Goal: Task Accomplishment & Management: Use online tool/utility

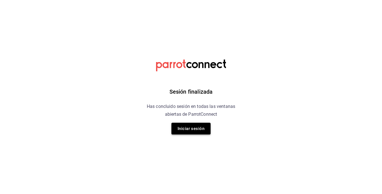
click at [176, 129] on button "Iniciar sesión" at bounding box center [190, 129] width 39 height 12
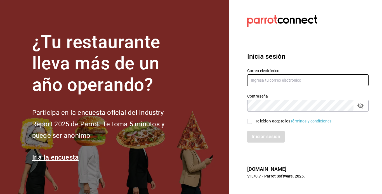
type input "[EMAIL_ADDRESS][DOMAIN_NAME]"
click at [252, 121] on span "He leído y acepto los Términos y condiciones." at bounding box center [292, 121] width 81 height 6
click at [252, 121] on input "He leído y acepto los Términos y condiciones." at bounding box center [249, 121] width 5 height 5
checkbox input "true"
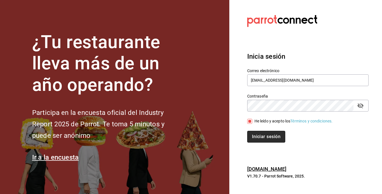
click at [255, 135] on button "Iniciar sesión" at bounding box center [266, 137] width 38 height 12
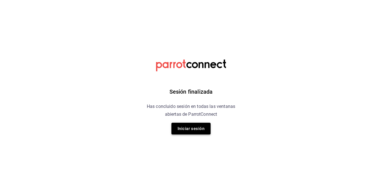
click at [206, 131] on button "Iniciar sesión" at bounding box center [190, 129] width 39 height 12
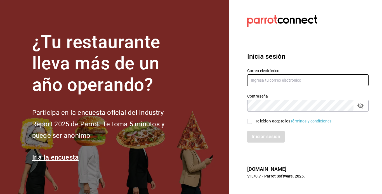
type input "[EMAIL_ADDRESS][DOMAIN_NAME]"
click at [250, 122] on input "He leído y acepto los Términos y condiciones." at bounding box center [249, 121] width 5 height 5
checkbox input "true"
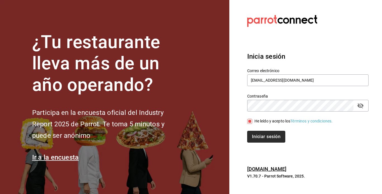
click at [255, 135] on button "Iniciar sesión" at bounding box center [266, 137] width 38 height 12
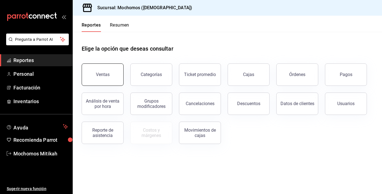
click at [113, 75] on button "Ventas" at bounding box center [103, 74] width 42 height 22
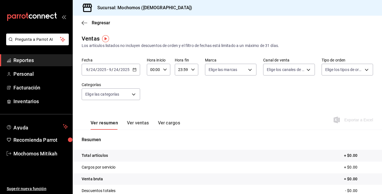
click at [131, 70] on div "2025-09-24 9 / 24 / 2025 - 2025-09-24 9 / 24 / 2025" at bounding box center [111, 70] width 58 height 12
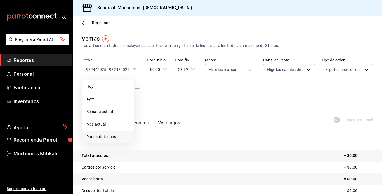
click at [102, 135] on span "Rango de fechas" at bounding box center [107, 137] width 43 height 6
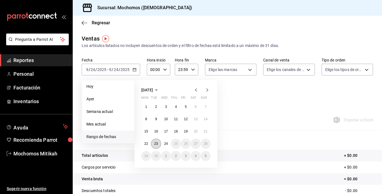
click at [157, 143] on abbr "23" at bounding box center [156, 144] width 4 height 4
click at [164, 142] on abbr "24" at bounding box center [166, 144] width 4 height 4
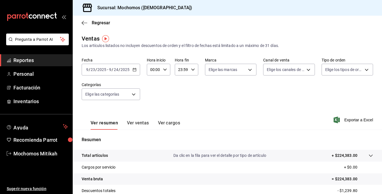
click at [192, 69] on icon "button" at bounding box center [193, 70] width 4 height 4
click at [192, 69] on div at bounding box center [191, 97] width 382 height 194
click at [192, 69] on icon "button" at bounding box center [193, 70] width 4 height 4
click at [192, 69] on div at bounding box center [191, 97] width 382 height 194
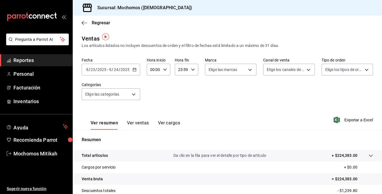
scroll to position [11, 0]
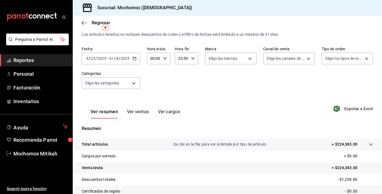
click at [191, 62] on div "23:59 Hora fin" at bounding box center [186, 59] width 23 height 12
click at [180, 104] on span "23" at bounding box center [179, 104] width 3 height 4
click at [193, 60] on div at bounding box center [191, 97] width 382 height 194
click at [193, 60] on icon "button" at bounding box center [193, 58] width 4 height 4
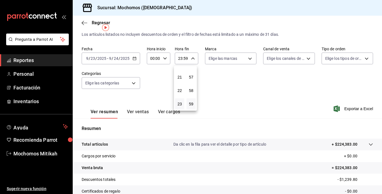
click at [193, 60] on div at bounding box center [191, 97] width 382 height 194
click at [191, 62] on div "23:59 Hora fin" at bounding box center [186, 59] width 23 height 12
click at [185, 104] on div "23" at bounding box center [179, 103] width 11 height 13
click at [185, 107] on div "23" at bounding box center [179, 103] width 11 height 13
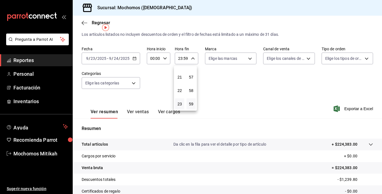
click at [135, 58] on div at bounding box center [191, 97] width 382 height 194
click at [135, 58] on \(Stroke\) "button" at bounding box center [134, 58] width 3 height 0
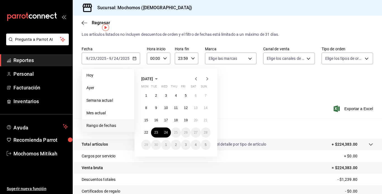
click at [166, 57] on icon "button" at bounding box center [165, 58] width 4 height 4
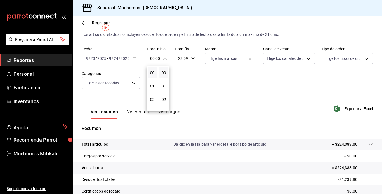
click at [190, 57] on div at bounding box center [191, 97] width 382 height 194
click at [191, 58] on \(Stroke\) "button" at bounding box center [192, 58] width 3 height 2
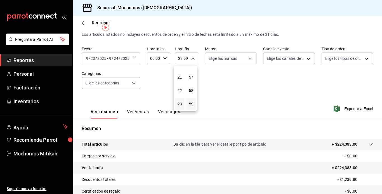
click at [190, 59] on div at bounding box center [191, 97] width 382 height 194
click at [191, 59] on icon "button" at bounding box center [193, 58] width 4 height 4
click at [190, 59] on div at bounding box center [191, 97] width 382 height 194
click at [191, 59] on icon "button" at bounding box center [193, 58] width 4 height 4
click at [178, 82] on button "21" at bounding box center [179, 77] width 9 height 11
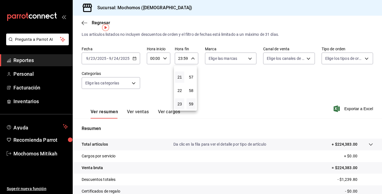
click at [178, 82] on button "21" at bounding box center [179, 77] width 9 height 11
type input "21:59"
click at [190, 60] on div at bounding box center [191, 97] width 382 height 194
click at [193, 59] on icon "button" at bounding box center [193, 58] width 4 height 4
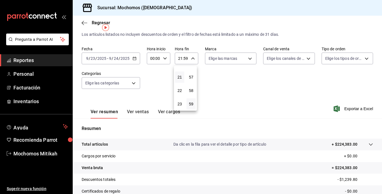
click at [180, 59] on div at bounding box center [191, 97] width 382 height 194
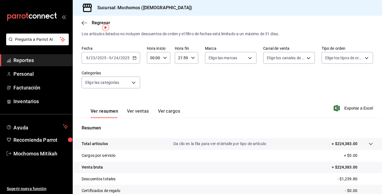
scroll to position [11, 0]
click at [192, 56] on div "21:59 Hora fin" at bounding box center [186, 59] width 23 height 12
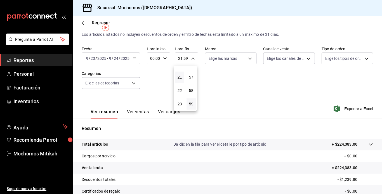
click at [165, 57] on div at bounding box center [191, 97] width 382 height 194
click at [165, 57] on icon "button" at bounding box center [165, 58] width 4 height 4
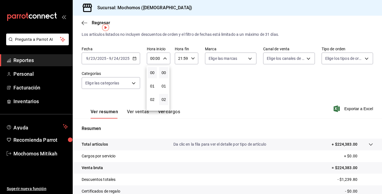
click at [167, 103] on button "02" at bounding box center [163, 99] width 9 height 11
click at [133, 57] on div at bounding box center [191, 97] width 382 height 194
click at [133, 57] on \(Stroke\) "button" at bounding box center [134, 58] width 3 height 3
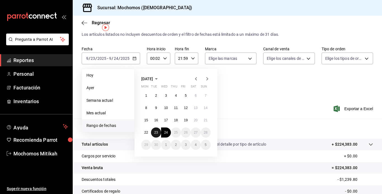
click at [155, 131] on abbr "23" at bounding box center [156, 133] width 4 height 4
click at [166, 132] on abbr "24" at bounding box center [166, 133] width 4 height 4
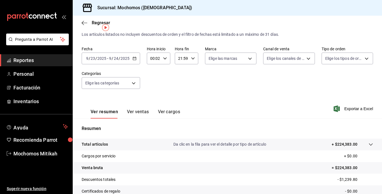
click at [163, 56] on div "00:02 Hora inicio" at bounding box center [158, 59] width 23 height 12
click at [154, 107] on button "03" at bounding box center [152, 112] width 9 height 11
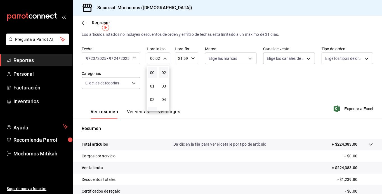
type input "03:02"
click at [163, 59] on div at bounding box center [191, 97] width 382 height 194
click at [163, 59] on icon "button" at bounding box center [165, 58] width 4 height 4
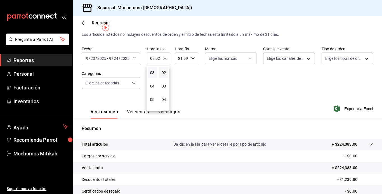
click at [154, 66] on div at bounding box center [191, 97] width 382 height 194
click at [162, 57] on div "03:02 Hora inicio" at bounding box center [158, 59] width 23 height 12
click at [154, 68] on button "03" at bounding box center [152, 72] width 9 height 11
click at [161, 68] on button "02" at bounding box center [163, 72] width 9 height 11
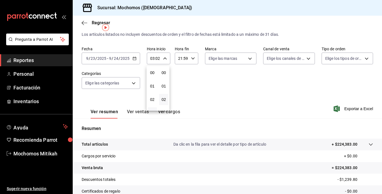
click at [191, 58] on div at bounding box center [191, 97] width 382 height 194
click at [191, 58] on \(Stroke\) "button" at bounding box center [192, 58] width 3 height 2
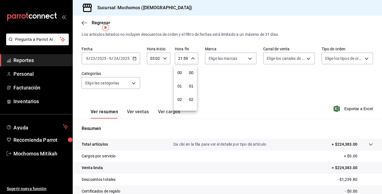
scroll to position [761, 0]
click at [182, 75] on button "21" at bounding box center [179, 77] width 9 height 11
click at [179, 107] on button "23" at bounding box center [179, 103] width 9 height 11
type input "23:59"
click at [178, 109] on button "23" at bounding box center [179, 103] width 9 height 11
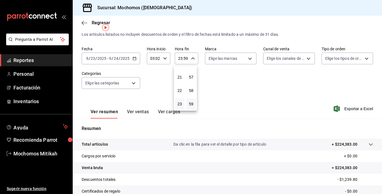
click at [193, 70] on div "56" at bounding box center [190, 63] width 11 height 13
click at [182, 109] on button "23" at bounding box center [179, 103] width 9 height 11
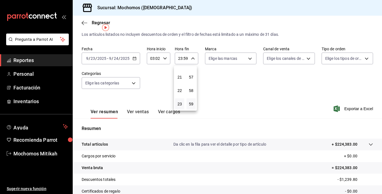
click at [182, 109] on button "23" at bounding box center [179, 103] width 9 height 11
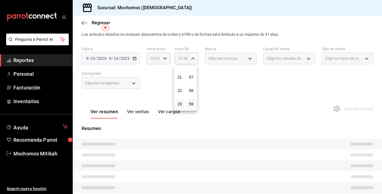
click at [182, 109] on button "23" at bounding box center [179, 103] width 9 height 11
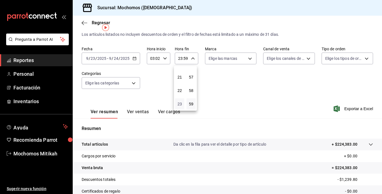
click at [179, 106] on span "23" at bounding box center [179, 104] width 3 height 4
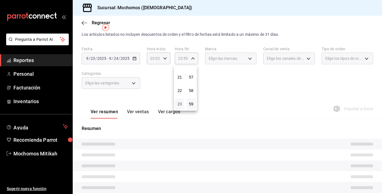
click at [179, 106] on span "23" at bounding box center [179, 104] width 3 height 4
click at [180, 106] on button "23" at bounding box center [179, 103] width 9 height 11
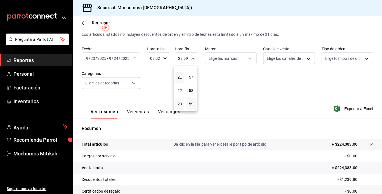
click at [182, 73] on button "21" at bounding box center [179, 77] width 9 height 11
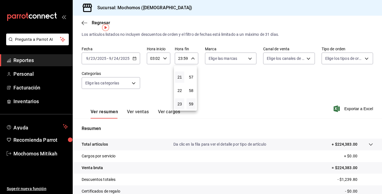
type input "21:59"
click at [138, 60] on div at bounding box center [191, 97] width 382 height 194
click at [138, 60] on div "2025-09-23 9 / 23 / 2025 - 2025-09-24 9 / 24 / 2025" at bounding box center [111, 59] width 58 height 12
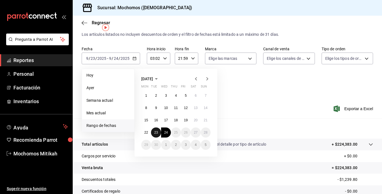
click at [157, 130] on button "23" at bounding box center [156, 133] width 10 height 10
click at [167, 131] on abbr "24" at bounding box center [166, 133] width 4 height 4
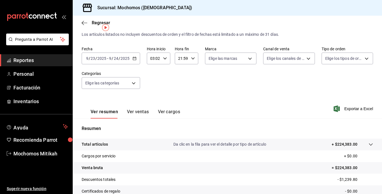
click at [164, 56] on div "03:02 Hora inicio" at bounding box center [158, 59] width 23 height 12
click at [153, 70] on span "03" at bounding box center [152, 72] width 3 height 4
click at [164, 68] on button "02" at bounding box center [163, 72] width 9 height 11
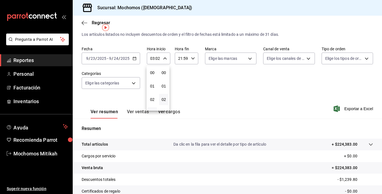
click at [192, 58] on div at bounding box center [191, 97] width 382 height 194
click at [192, 58] on icon "button" at bounding box center [193, 58] width 4 height 4
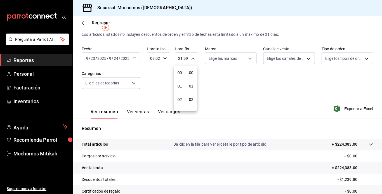
scroll to position [761, 0]
click at [165, 59] on div at bounding box center [191, 97] width 382 height 194
click at [164, 59] on \(Stroke\) "button" at bounding box center [164, 58] width 3 height 2
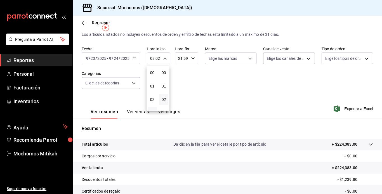
scroll to position [27, 0]
click at [155, 64] on div at bounding box center [191, 97] width 382 height 194
click at [155, 64] on div "Fecha 2025-09-23 9 / 23 / 2025 - 2025-09-24 9 / 24 / 2025 Hora inicio 03:02 Hor…" at bounding box center [227, 70] width 291 height 49
click at [163, 58] on \(Stroke\) "button" at bounding box center [164, 58] width 3 height 2
click at [152, 68] on button "03" at bounding box center [152, 72] width 9 height 11
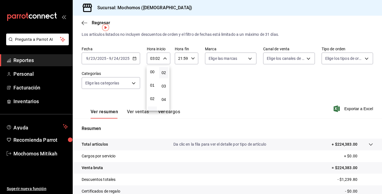
scroll to position [0, 0]
click at [165, 65] on div at bounding box center [191, 97] width 382 height 194
click at [154, 67] on div "Fecha 2025-09-23 9 / 23 / 2025 - 2025-09-24 9 / 24 / 2025 Hora inicio 03:02 Hor…" at bounding box center [227, 70] width 291 height 49
drag, startPoint x: 154, startPoint y: 67, endPoint x: 164, endPoint y: 55, distance: 15.2
click at [164, 55] on div "Fecha 2025-09-23 9 / 23 / 2025 - 2025-09-24 9 / 24 / 2025 Hora inicio 03:02 Hor…" at bounding box center [227, 70] width 291 height 49
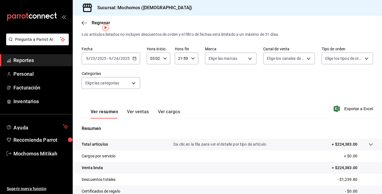
click at [164, 55] on div "03:02 Hora inicio" at bounding box center [158, 59] width 23 height 12
click at [154, 66] on div "03" at bounding box center [152, 72] width 11 height 13
click at [153, 68] on button "03" at bounding box center [152, 72] width 9 height 11
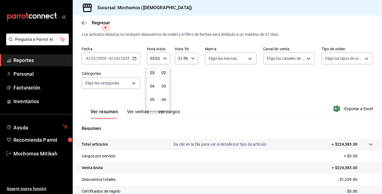
click at [153, 68] on button "03" at bounding box center [152, 72] width 9 height 11
click at [154, 71] on span "00" at bounding box center [152, 72] width 3 height 4
type input "00:02"
click at [164, 66] on div at bounding box center [191, 97] width 382 height 194
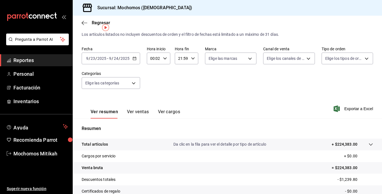
click at [164, 66] on div "Fecha 2025-09-23 9 / 23 / 2025 - 2025-09-24 9 / 24 / 2025 Hora inicio 00:02 Hor…" at bounding box center [227, 70] width 291 height 49
click at [164, 59] on \(Stroke\) "button" at bounding box center [164, 58] width 3 height 2
click at [163, 66] on div "02" at bounding box center [163, 72] width 11 height 13
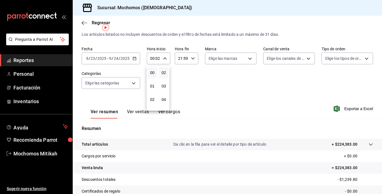
click at [163, 66] on div "02" at bounding box center [163, 72] width 11 height 13
click at [163, 67] on div "02" at bounding box center [163, 72] width 11 height 13
click at [162, 72] on span "02" at bounding box center [163, 72] width 3 height 4
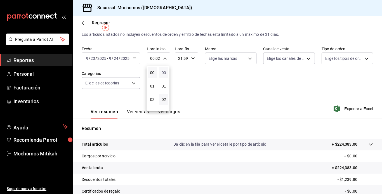
click at [162, 72] on span "00" at bounding box center [163, 72] width 3 height 4
type input "00:00"
click at [190, 59] on div at bounding box center [191, 97] width 382 height 194
click at [191, 58] on icon "button" at bounding box center [193, 58] width 4 height 4
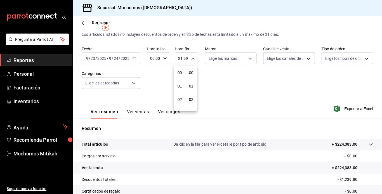
scroll to position [761, 0]
click at [180, 104] on span "23" at bounding box center [179, 104] width 3 height 4
type input "23:59"
click at [180, 107] on button "23" at bounding box center [179, 103] width 9 height 11
click at [180, 100] on span "02" at bounding box center [179, 99] width 3 height 4
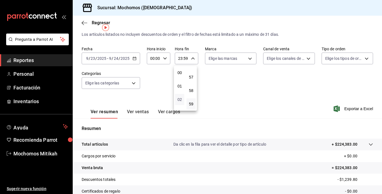
type input "02:59"
click at [133, 58] on div at bounding box center [191, 97] width 382 height 194
click at [133, 58] on \(Stroke\) "button" at bounding box center [134, 58] width 3 height 0
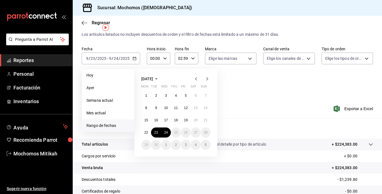
click at [100, 126] on span "Rango de fechas" at bounding box center [107, 126] width 43 height 6
click at [158, 134] on abbr "23" at bounding box center [156, 133] width 4 height 4
click at [162, 135] on button "24" at bounding box center [166, 133] width 10 height 10
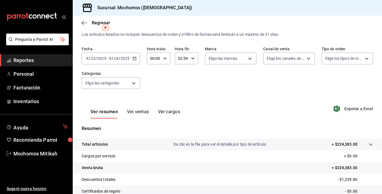
click at [164, 60] on icon "button" at bounding box center [165, 58] width 4 height 4
click at [152, 100] on span "02" at bounding box center [152, 99] width 3 height 4
type input "02:00"
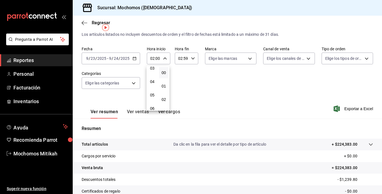
click at [152, 100] on button "05" at bounding box center [152, 94] width 9 height 11
type input "05:00"
click at [153, 96] on span "05" at bounding box center [152, 95] width 3 height 4
click at [191, 60] on div at bounding box center [191, 97] width 382 height 194
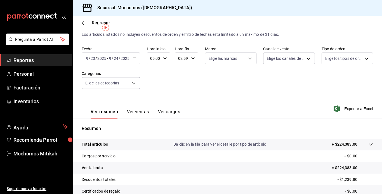
click at [191, 60] on div "02:59 Hora fin" at bounding box center [186, 59] width 23 height 12
click at [180, 97] on button "04" at bounding box center [179, 99] width 9 height 11
type input "04:59"
click at [213, 97] on div at bounding box center [191, 97] width 382 height 194
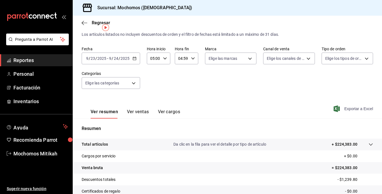
click at [334, 108] on icon "button" at bounding box center [337, 108] width 6 height 7
click at [37, 62] on span "Reportes" at bounding box center [40, 60] width 55 height 8
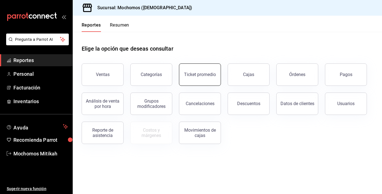
click at [195, 66] on button "Ticket promedio" at bounding box center [200, 74] width 42 height 22
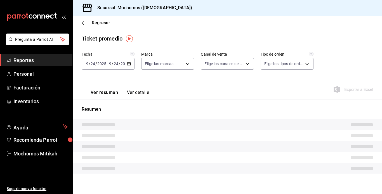
type input "d0e5f648-281b-433d-bf08-9501e0541b8c"
type input "PARROT,UBER_EATS,RAPPI,DIDI_FOOD,ONLINE"
type input "cc440b54-242b-418e-867f-ce57fb098104,EXTERNAL,95b7c8a9-84d2-4e3b-995f-2f2c21fa6…"
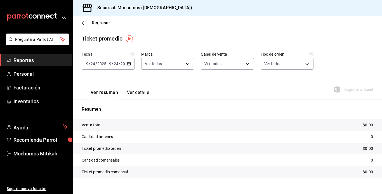
click at [126, 65] on div "2025-09-24 9 / 24 / 2025 - 2025-09-24 9 / 24 / 2025" at bounding box center [108, 64] width 53 height 12
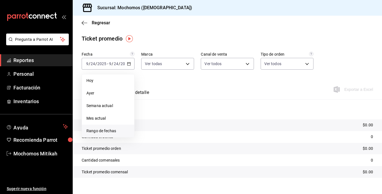
click at [112, 131] on span "Rango de fechas" at bounding box center [107, 131] width 43 height 6
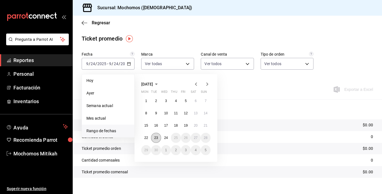
click at [155, 135] on button "23" at bounding box center [156, 138] width 10 height 10
click at [167, 137] on abbr "24" at bounding box center [166, 138] width 4 height 4
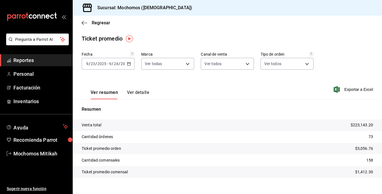
click at [63, 61] on span "Reportes" at bounding box center [40, 60] width 55 height 8
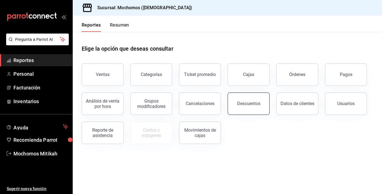
click at [243, 106] on button "Descuentos" at bounding box center [249, 104] width 42 height 22
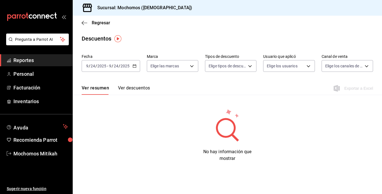
click at [136, 65] on \(Stroke\) "button" at bounding box center [134, 66] width 3 height 3
click at [135, 66] on icon "button" at bounding box center [135, 66] width 4 height 4
click at [134, 66] on icon "button" at bounding box center [135, 66] width 4 height 4
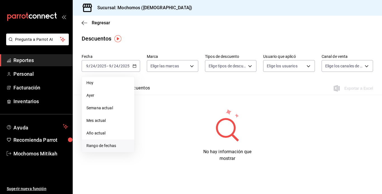
click at [111, 147] on span "Rango de fechas" at bounding box center [107, 146] width 43 height 6
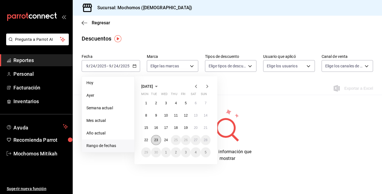
click at [155, 141] on abbr "23" at bounding box center [156, 140] width 4 height 4
click at [165, 141] on abbr "24" at bounding box center [166, 140] width 4 height 4
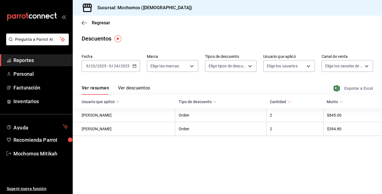
click at [336, 88] on icon "button" at bounding box center [337, 88] width 6 height 7
click at [339, 88] on icon "button" at bounding box center [337, 88] width 6 height 7
